Goal: Information Seeking & Learning: Learn about a topic

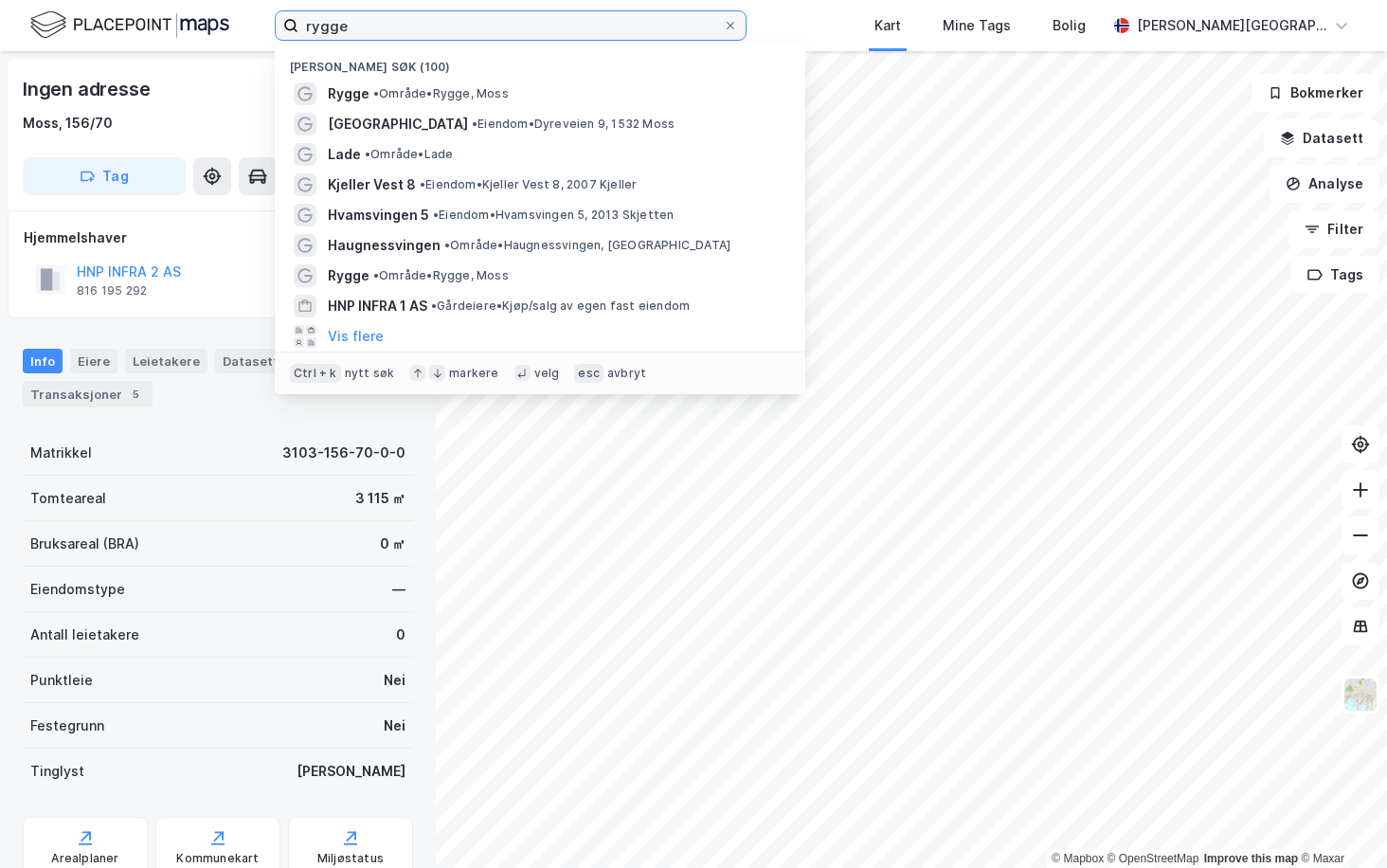
drag, startPoint x: 354, startPoint y: 29, endPoint x: 242, endPoint y: 25, distance: 112.1
click at [298, 25] on input "rygge" at bounding box center [511, 26] width 425 height 29
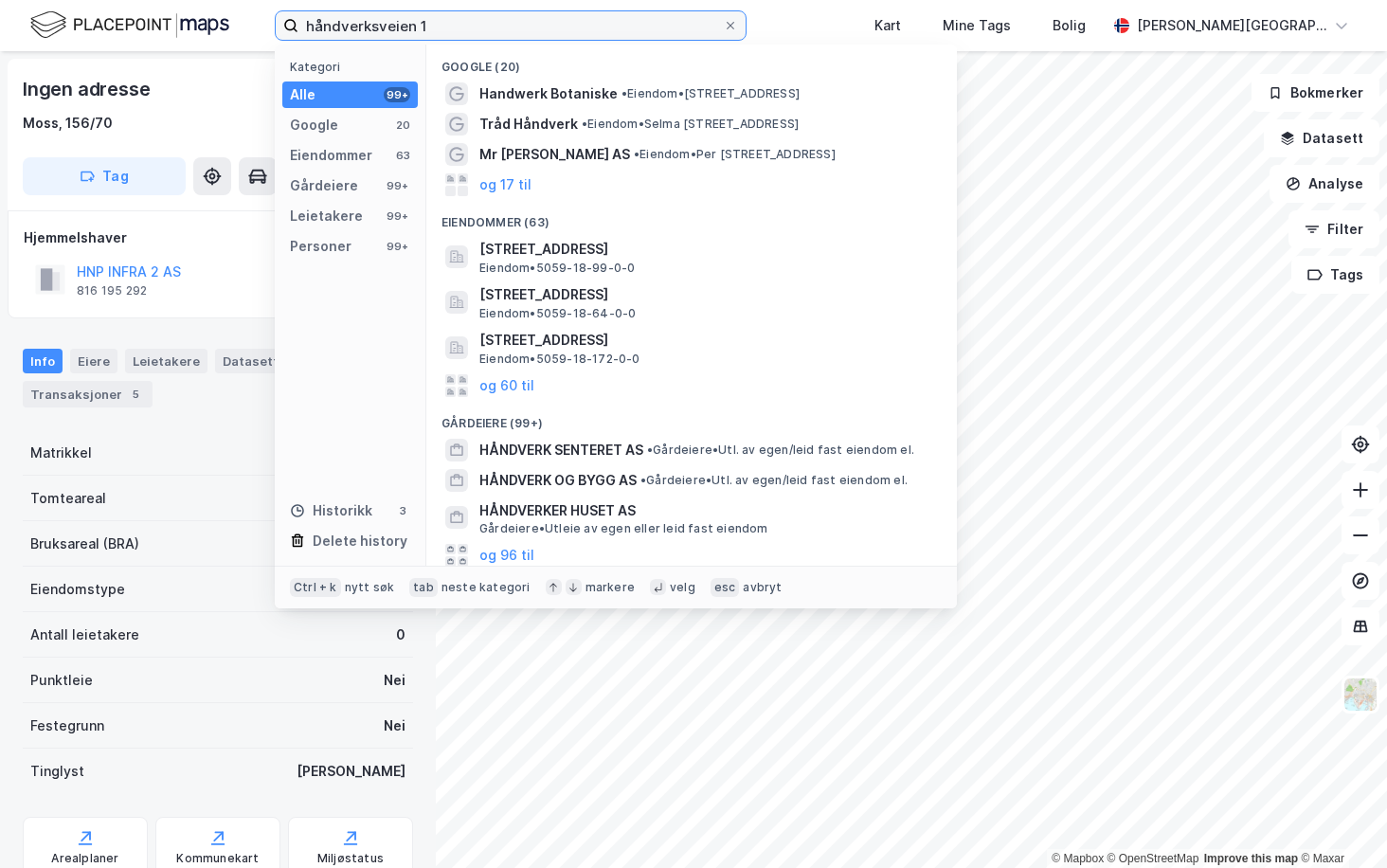
type input "håndverksveien 1"
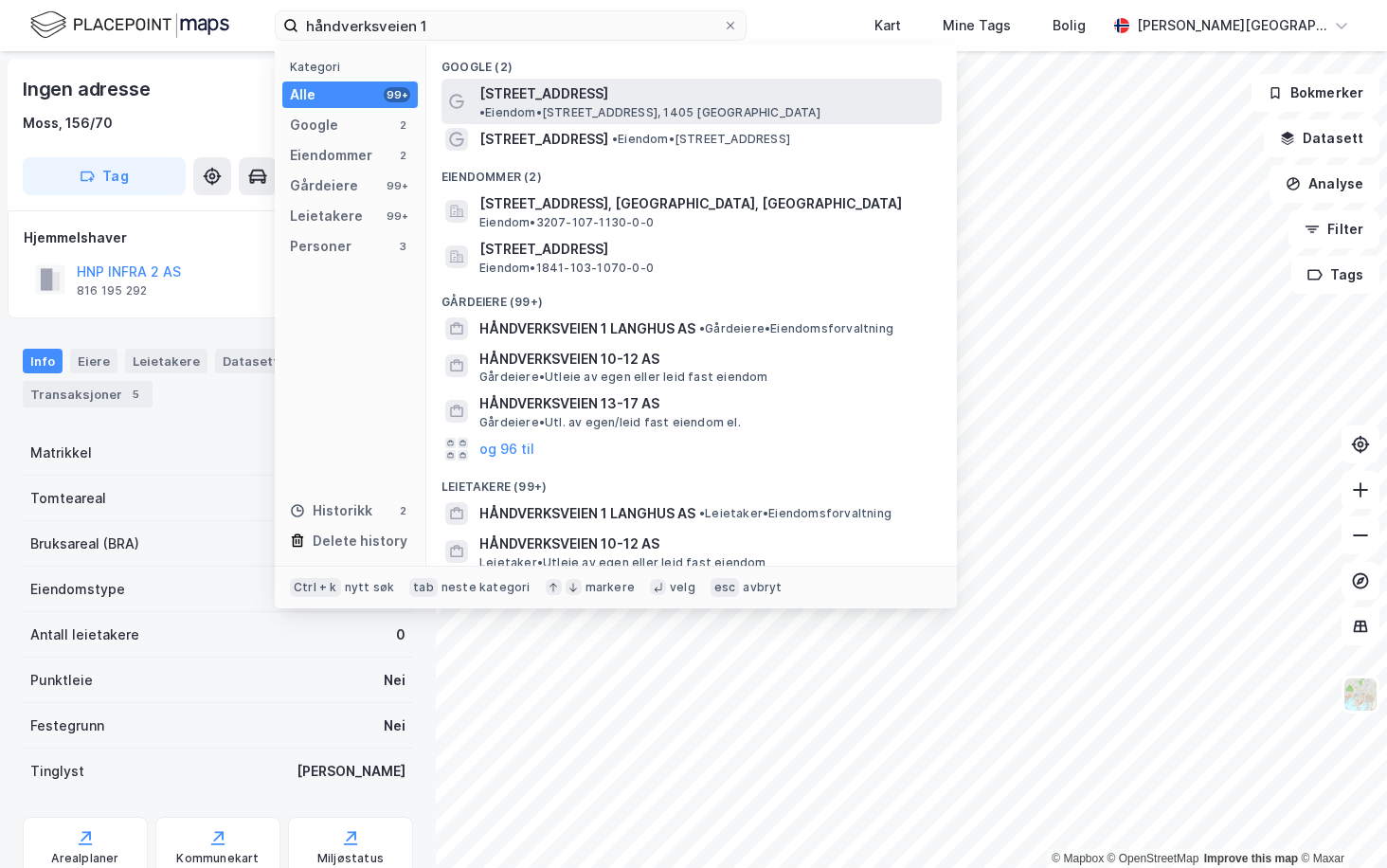
click at [521, 107] on div "[STREET_ADDRESS] • Eiendom • [STREET_ADDRESS]" at bounding box center [692, 102] width 501 height 45
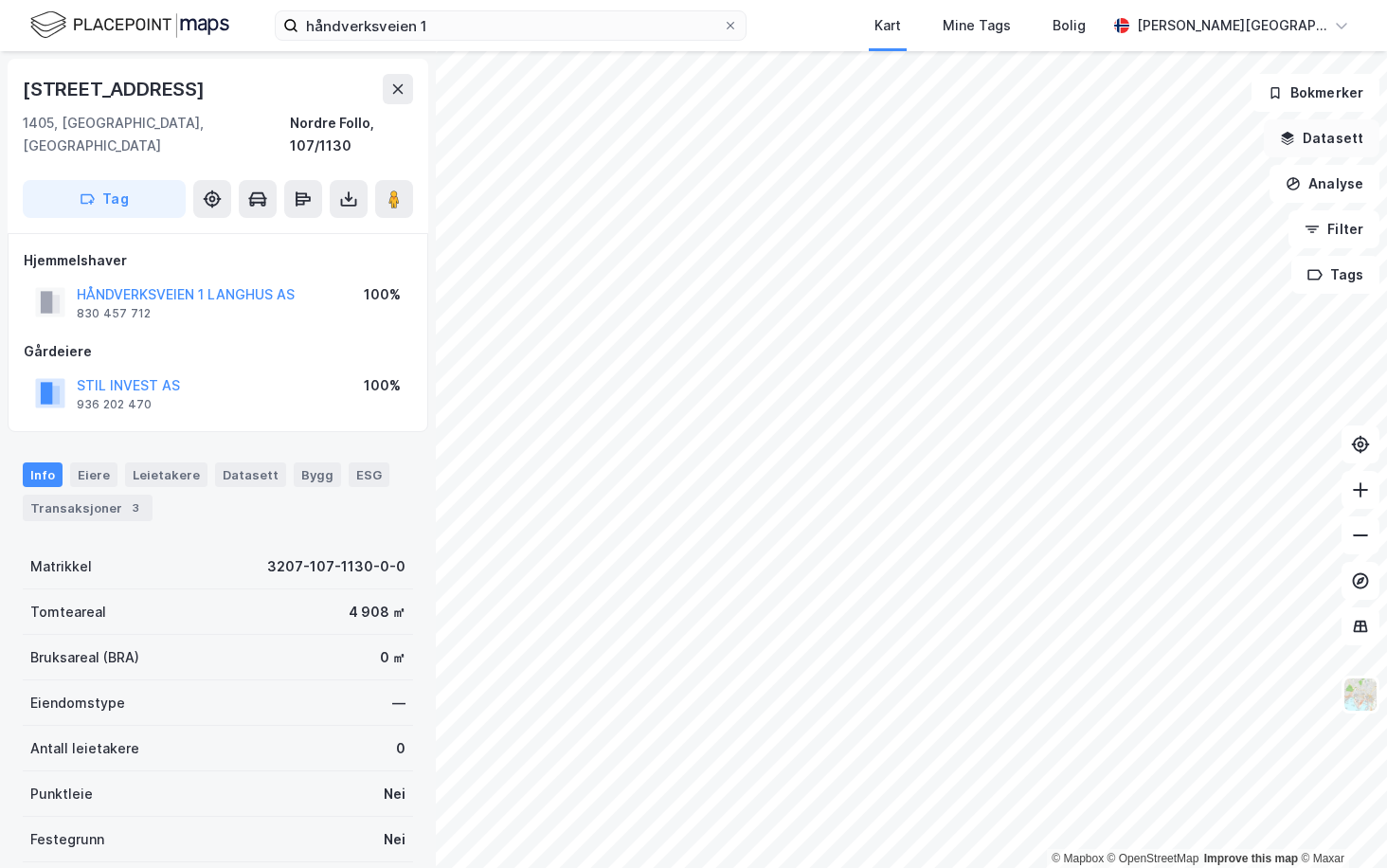
click at [1340, 130] on button "Datasett" at bounding box center [1322, 138] width 116 height 38
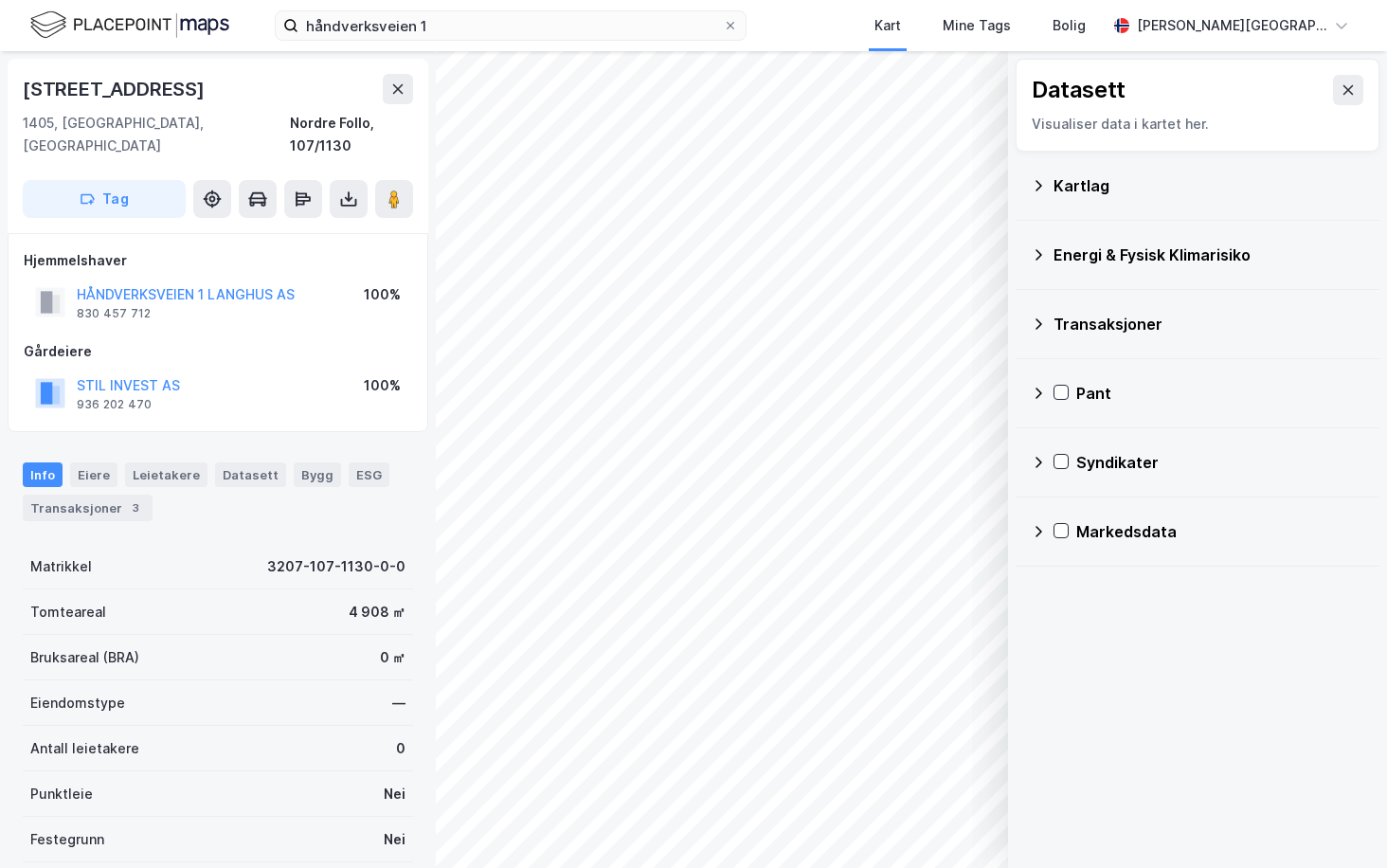
click at [1037, 184] on icon at bounding box center [1038, 185] width 15 height 15
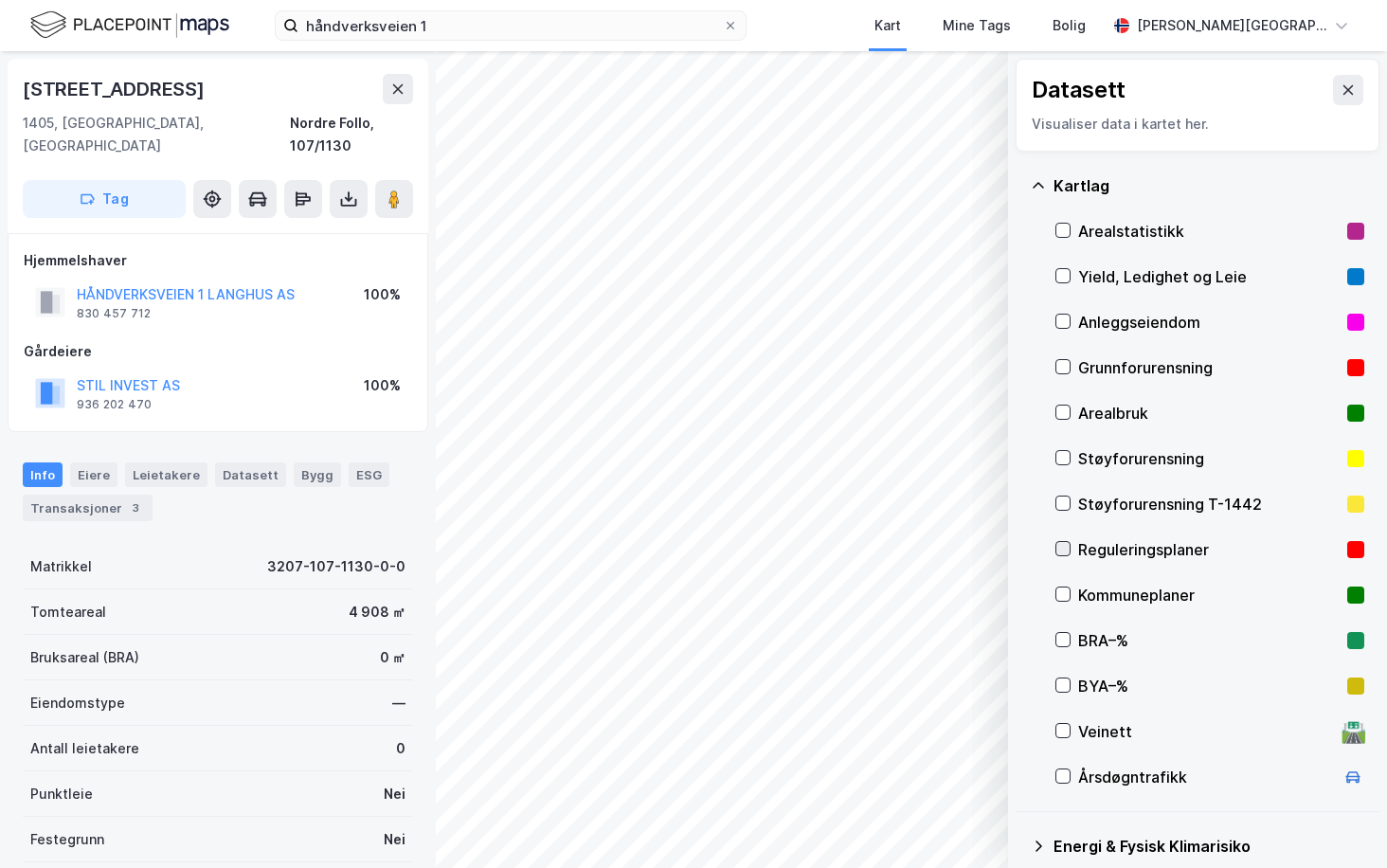
click at [1066, 545] on icon at bounding box center [1063, 548] width 13 height 13
click at [944, 821] on button "Vis" at bounding box center [910, 818] width 157 height 31
click at [838, 780] on div "Reguleringsplaner" at bounding box center [823, 784] width 107 height 15
click at [898, 774] on icon at bounding box center [902, 777] width 13 height 9
click at [963, 778] on icon at bounding box center [970, 776] width 15 height 15
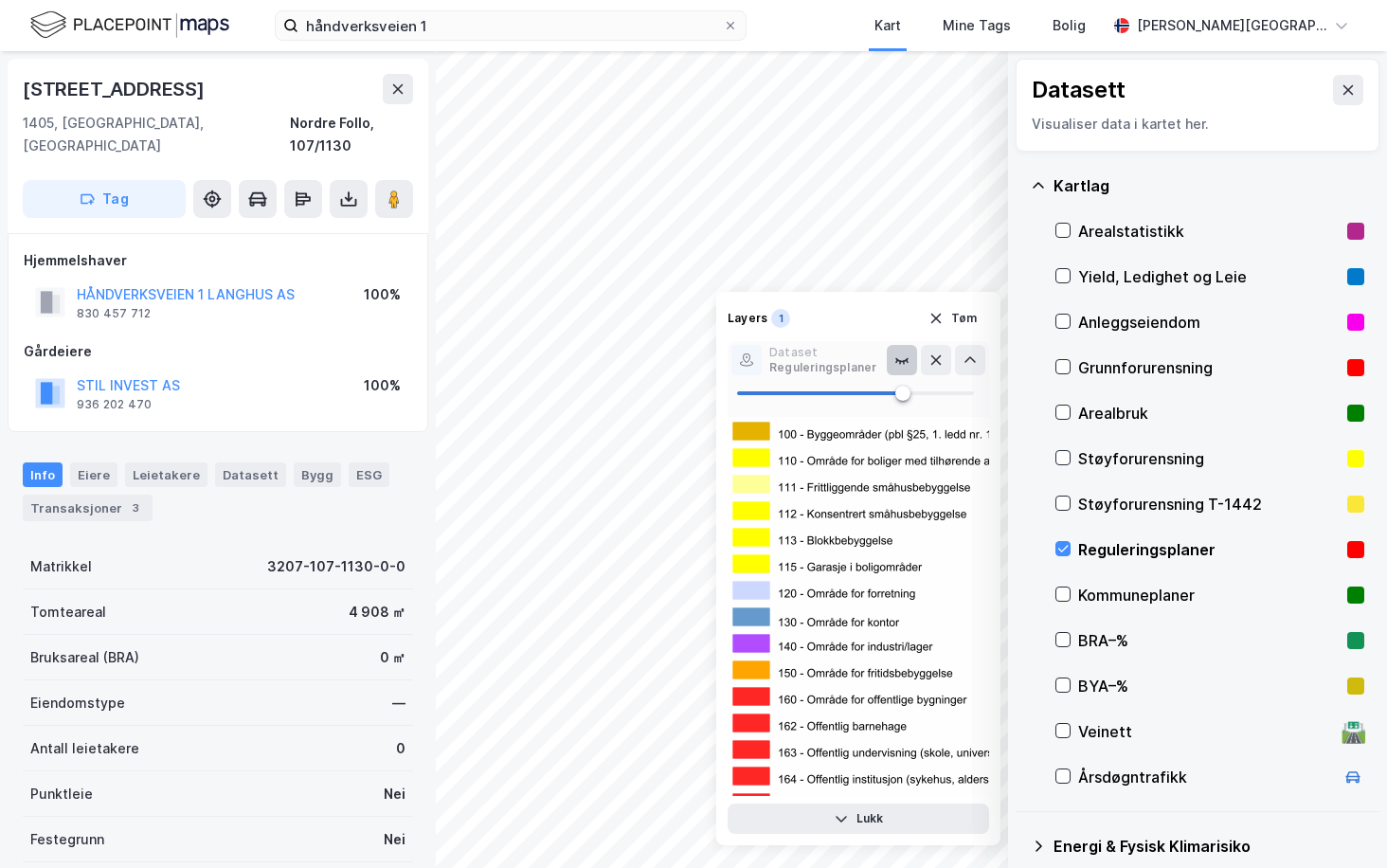
click at [902, 360] on icon at bounding box center [903, 360] width 12 height 3
click at [884, 818] on button "Lukk" at bounding box center [858, 818] width 262 height 31
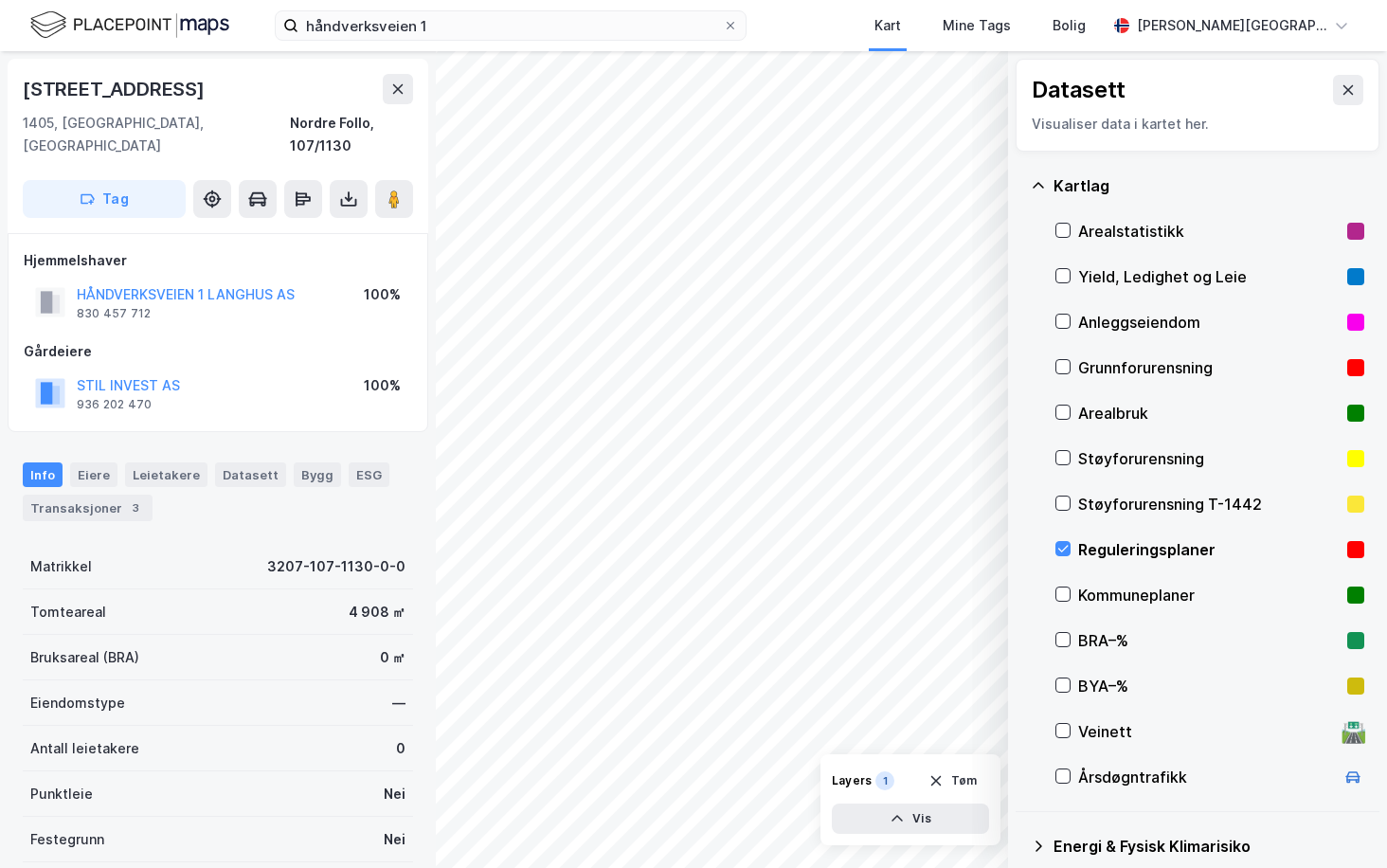
click at [882, 32] on div "håndverksveien 1 Kart Mine Tags Bolig [PERSON_NAME][GEOGRAPHIC_DATA]" at bounding box center [694, 26] width 1387 height 51
click at [1334, 82] on button at bounding box center [1348, 90] width 31 height 31
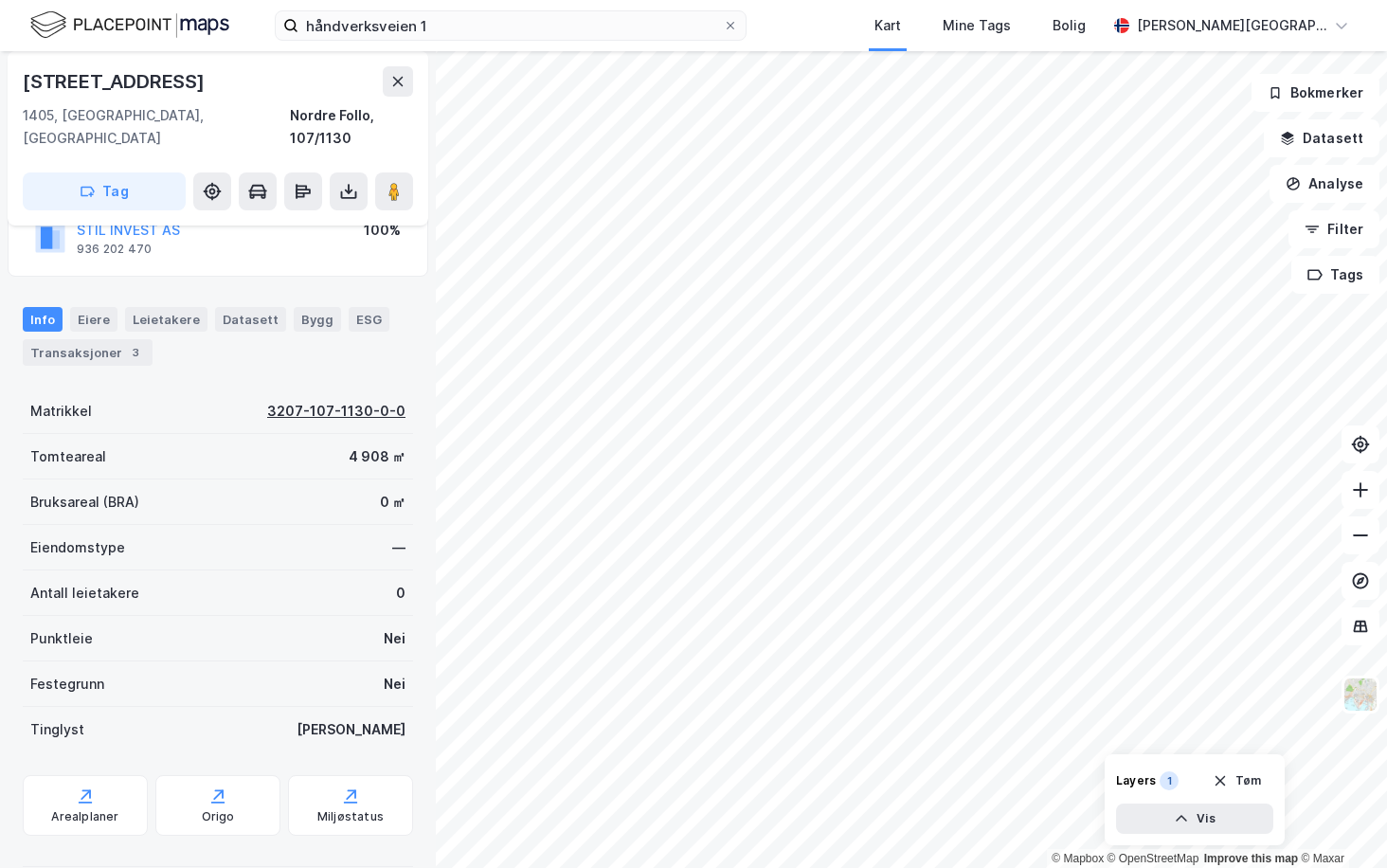
scroll to position [162, 0]
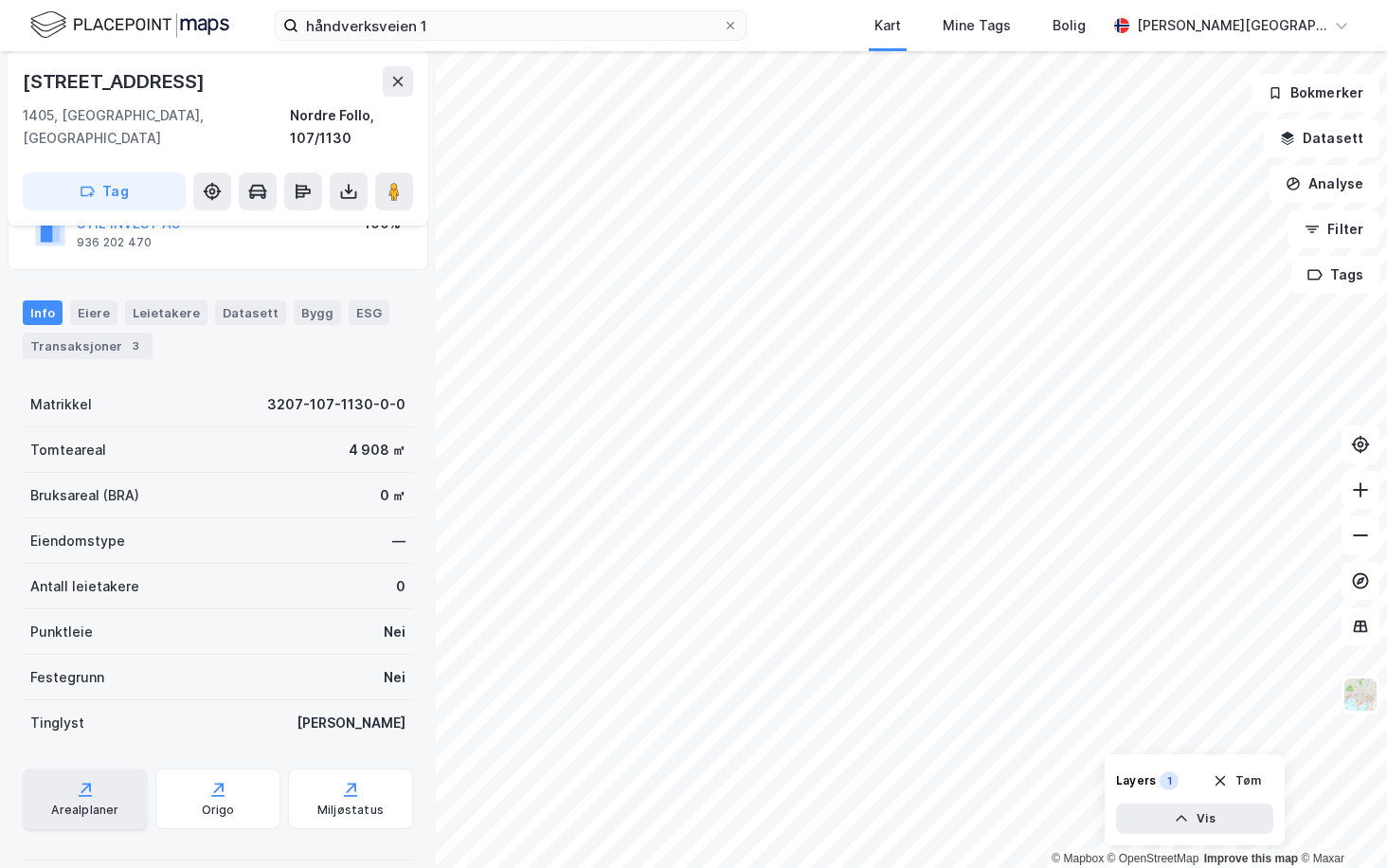
click at [51, 775] on div "Arealplaner" at bounding box center [85, 798] width 125 height 60
